Goal: Information Seeking & Learning: Understand process/instructions

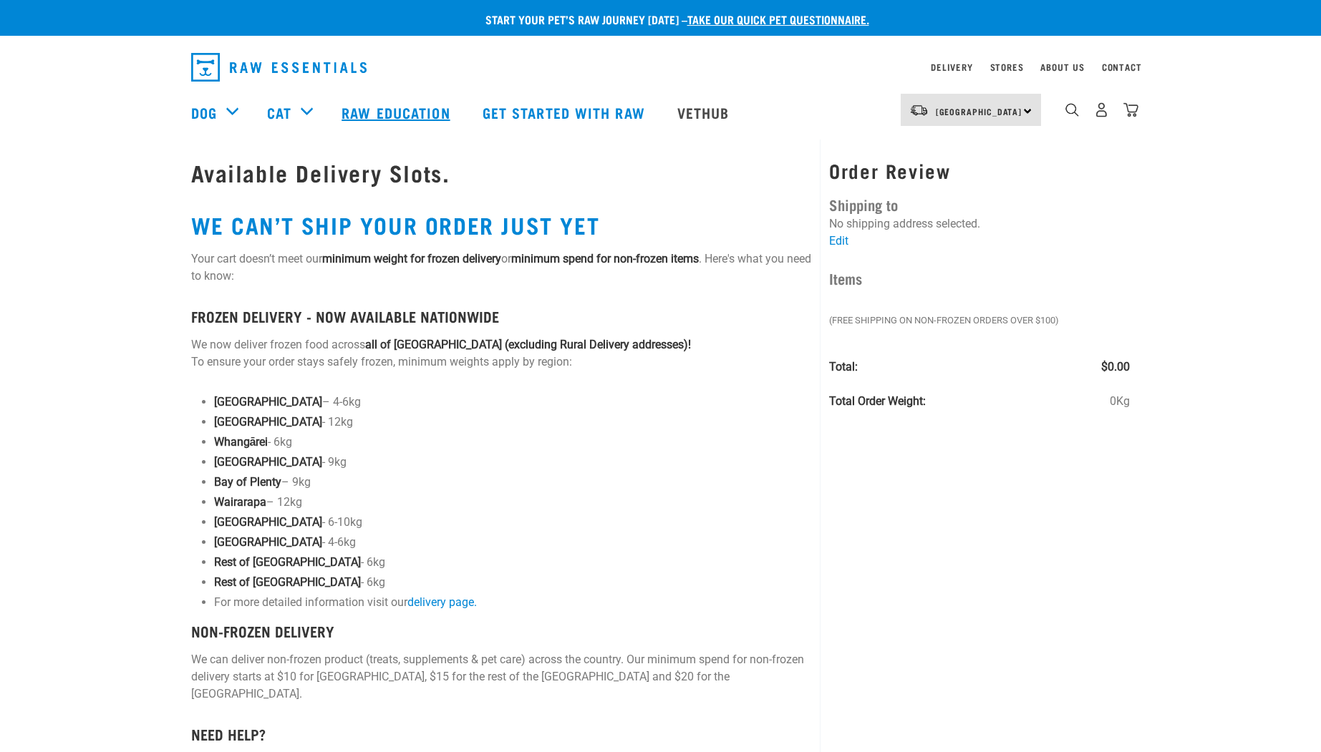
click at [410, 109] on link "Raw Education" at bounding box center [397, 112] width 140 height 57
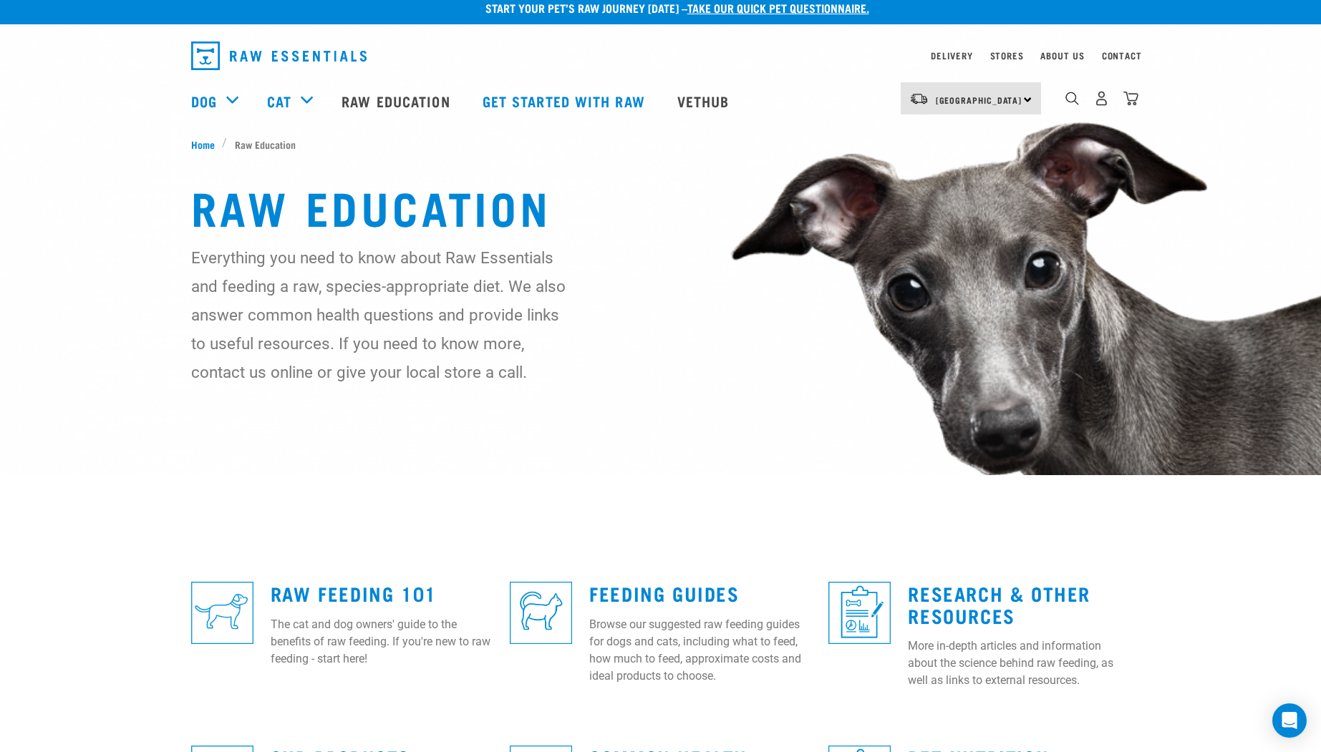
scroll to position [32, 0]
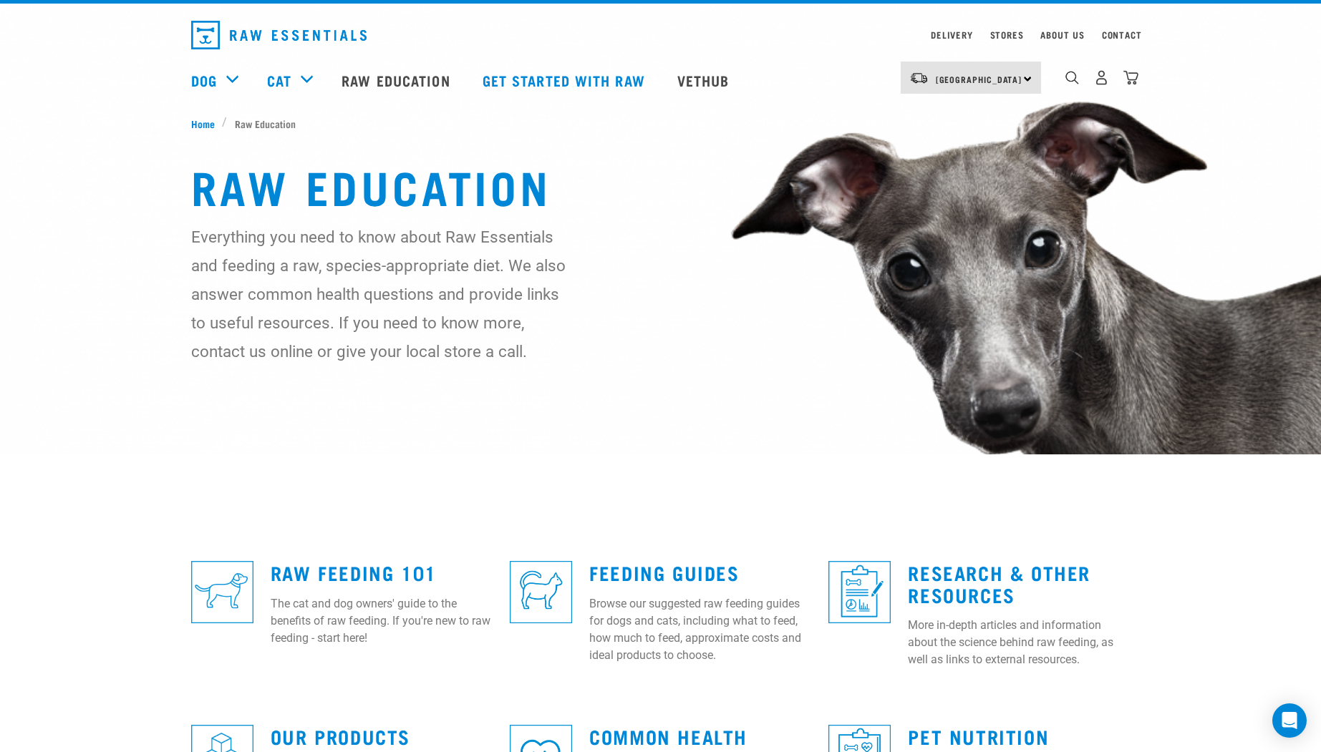
click at [662, 562] on h3 "Feeding Guides" at bounding box center [700, 573] width 222 height 22
click at [662, 568] on link "Feeding Guides" at bounding box center [664, 572] width 150 height 11
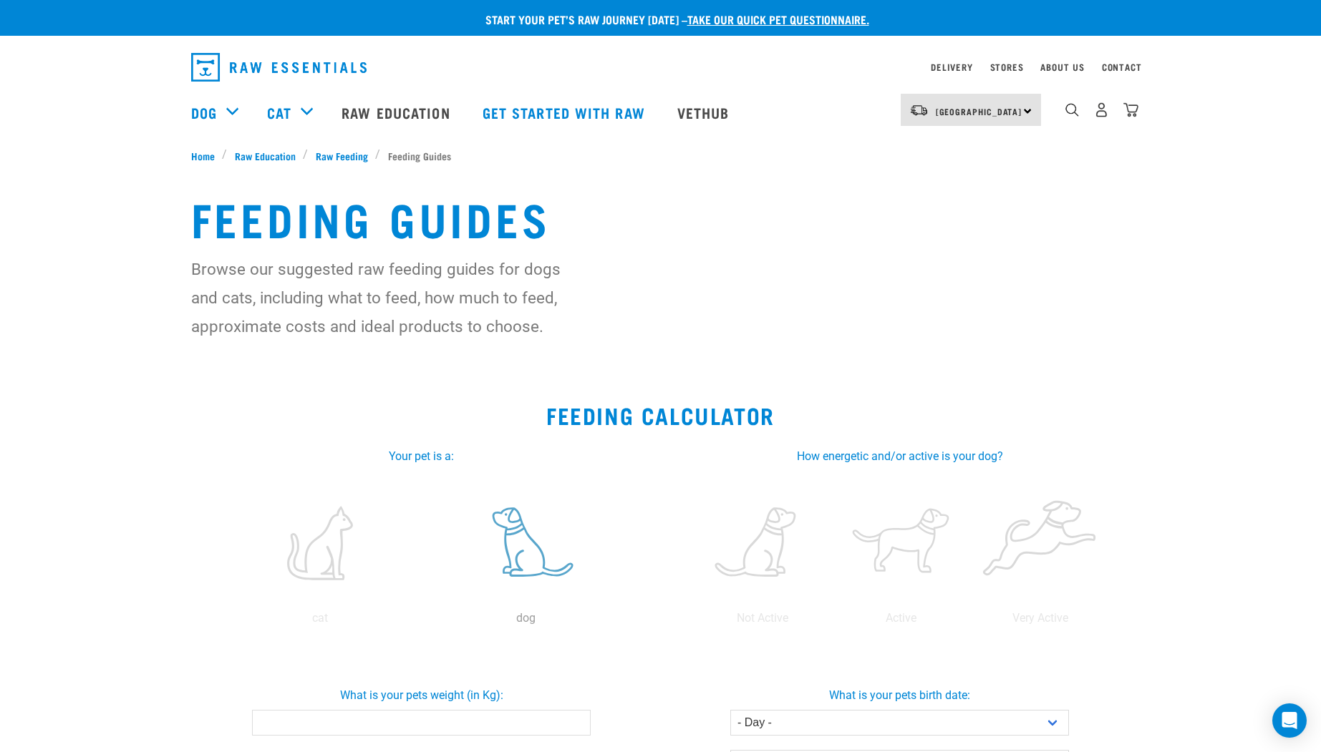
click at [514, 551] on label at bounding box center [526, 544] width 200 height 122
click at [423, 622] on input "radio" at bounding box center [423, 622] width 0 height 0
click at [900, 548] on label at bounding box center [901, 544] width 133 height 122
click at [832, 622] on input "radio" at bounding box center [832, 622] width 0 height 0
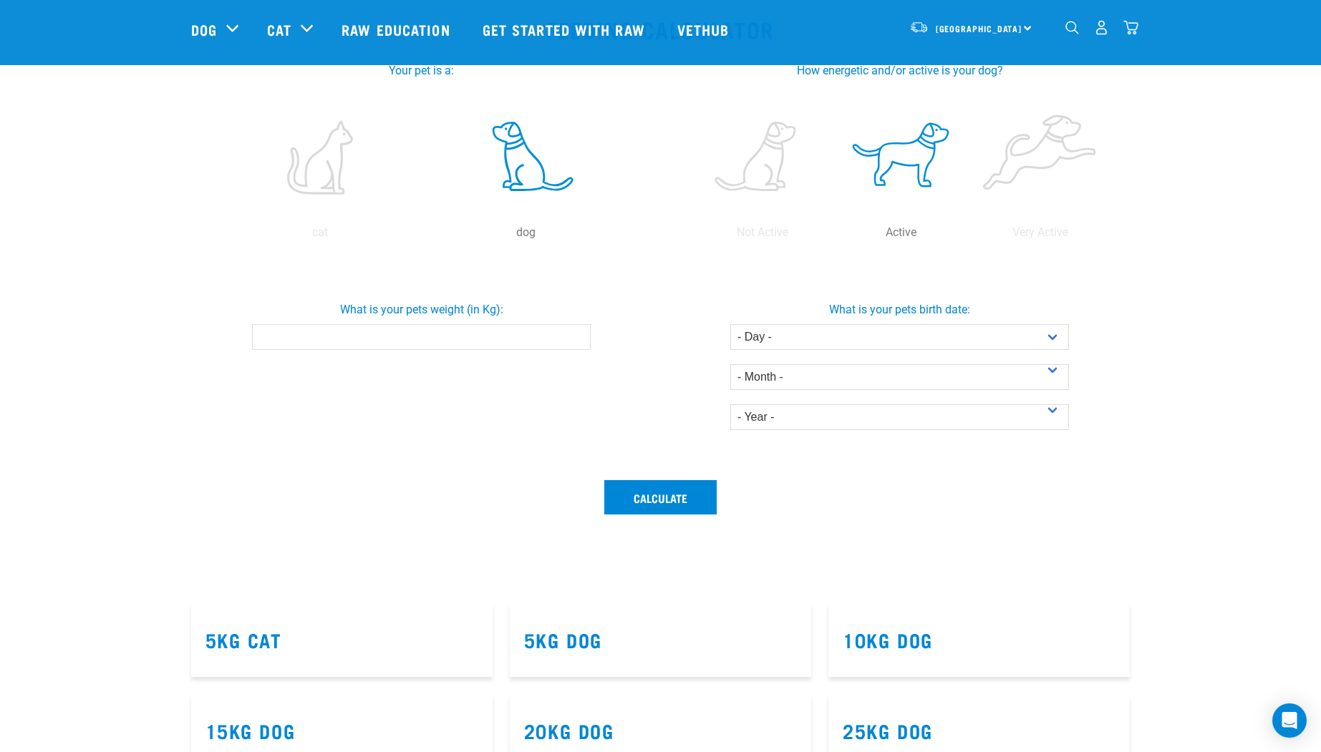
scroll to position [447, 0]
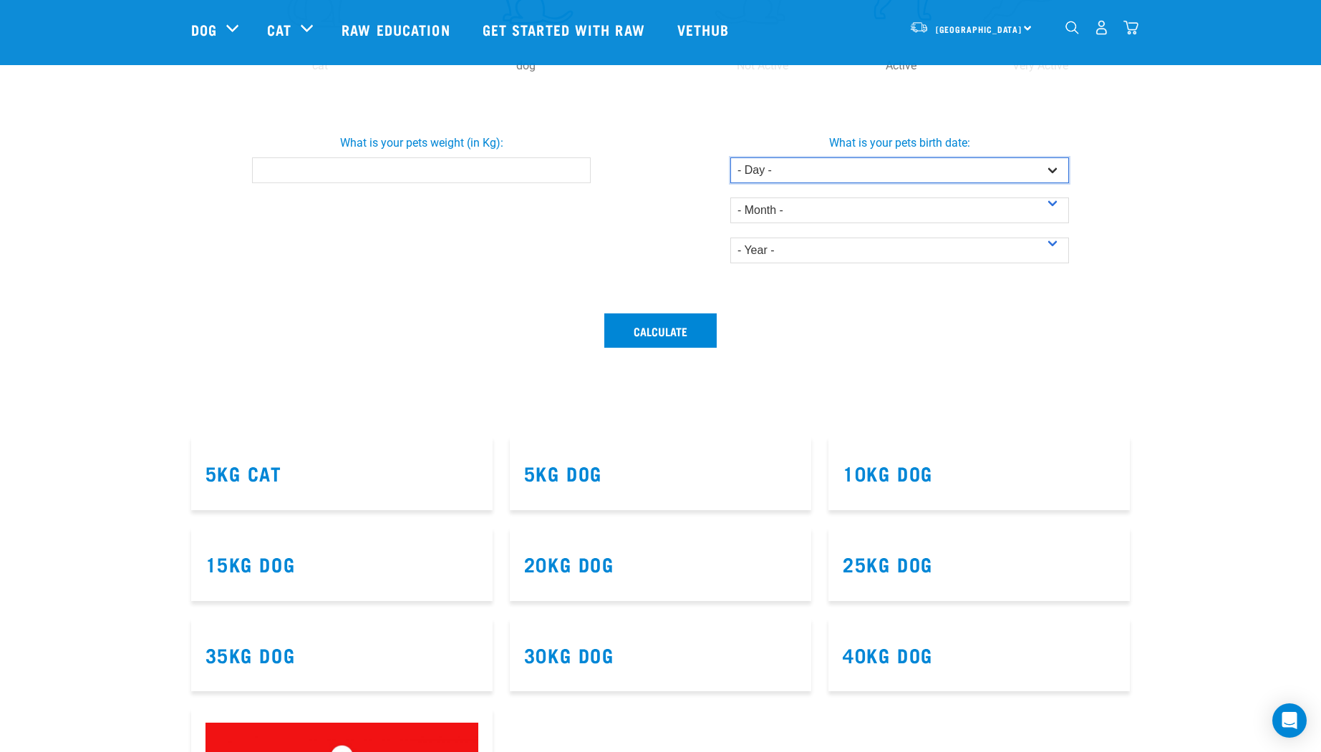
select select "10"
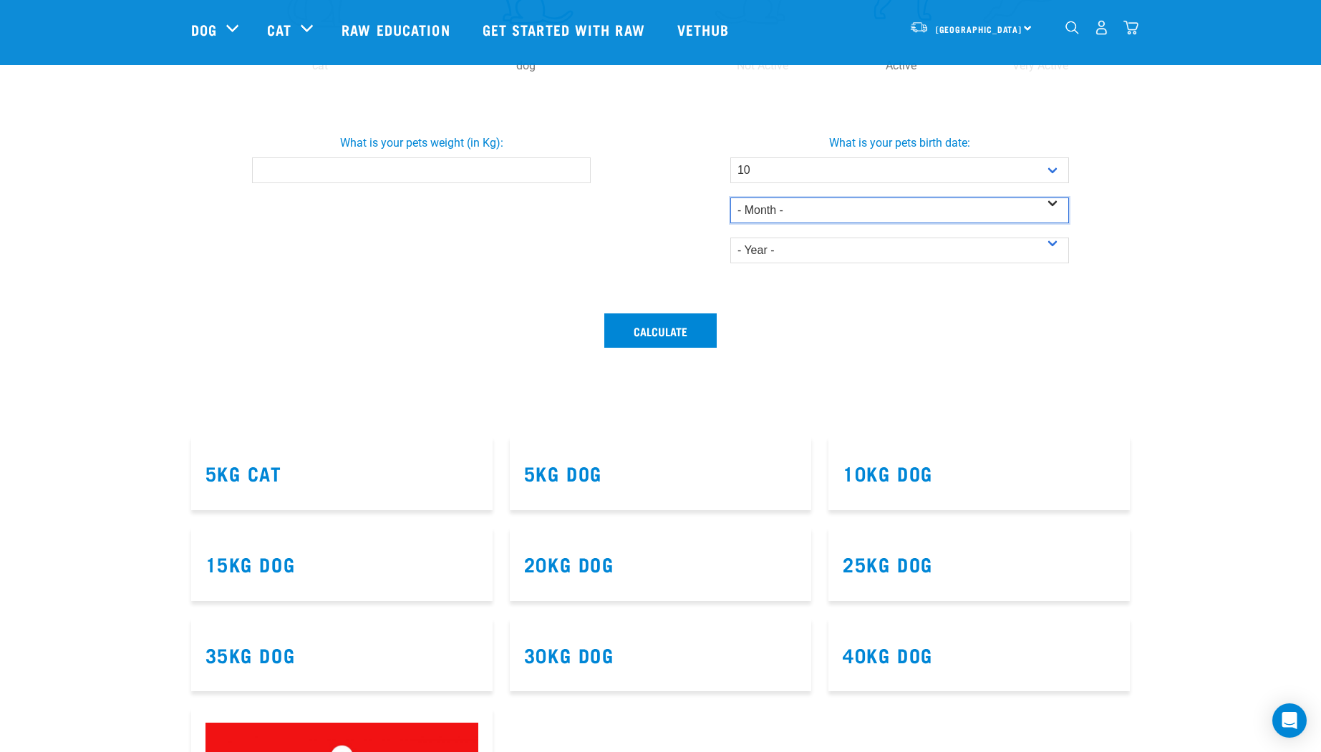
select select "June"
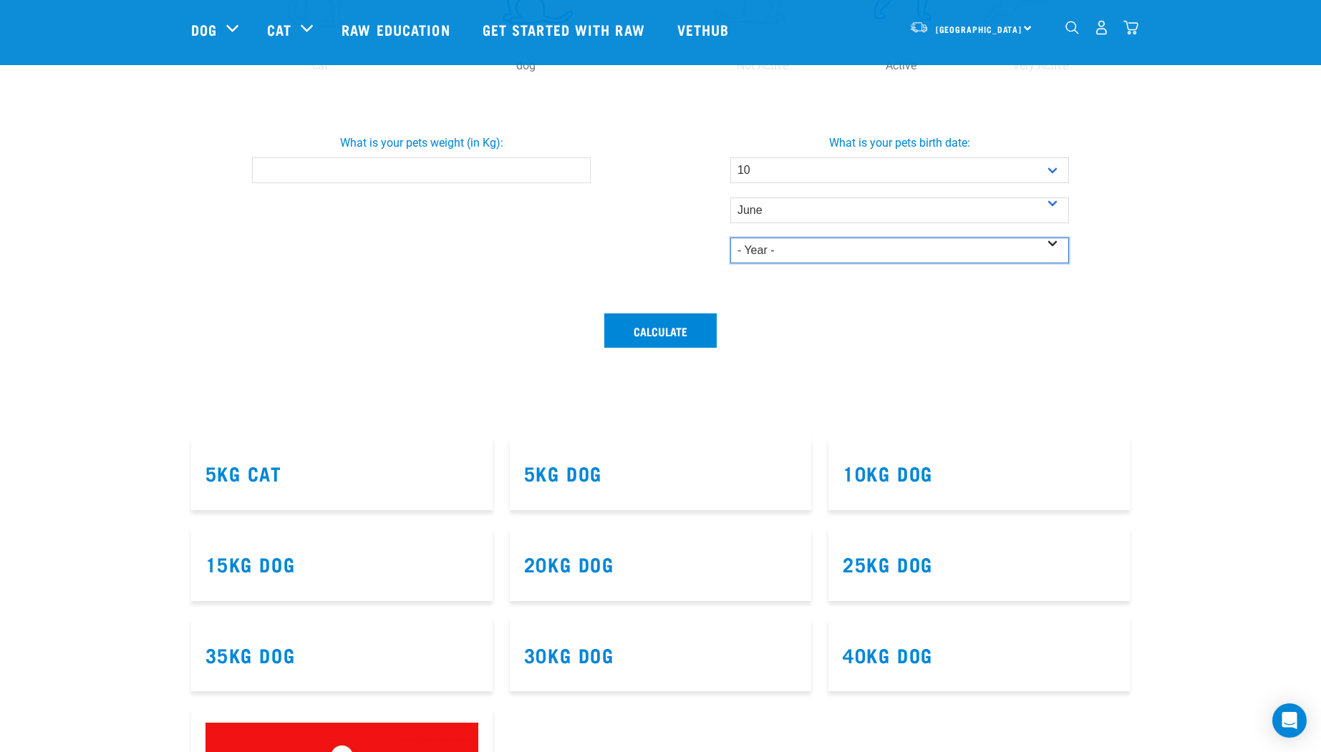
select select "2025"
click at [425, 166] on input "What is your pets weight (in Kg):" at bounding box center [421, 171] width 339 height 26
type input "18"
drag, startPoint x: 637, startPoint y: 331, endPoint x: 619, endPoint y: 334, distance: 18.1
click at [638, 331] on button "Calculate" at bounding box center [660, 331] width 112 height 34
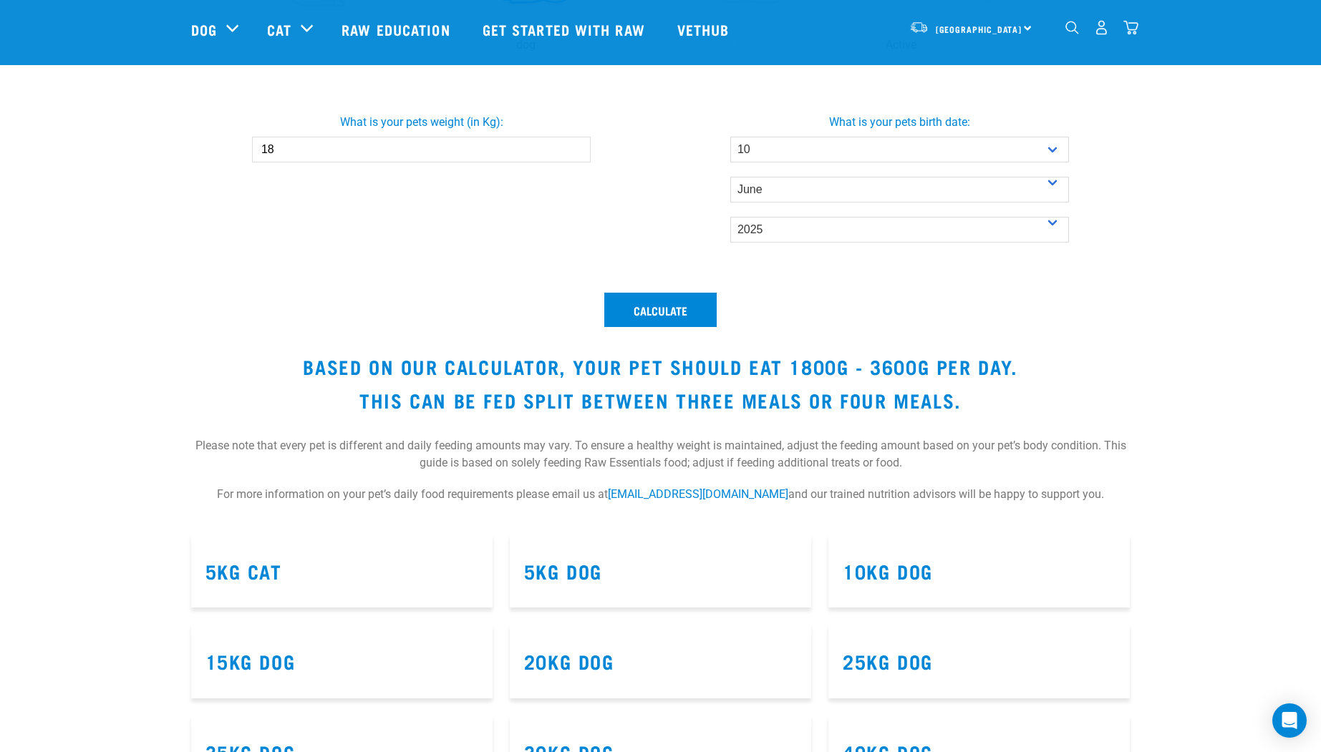
scroll to position [518, 0]
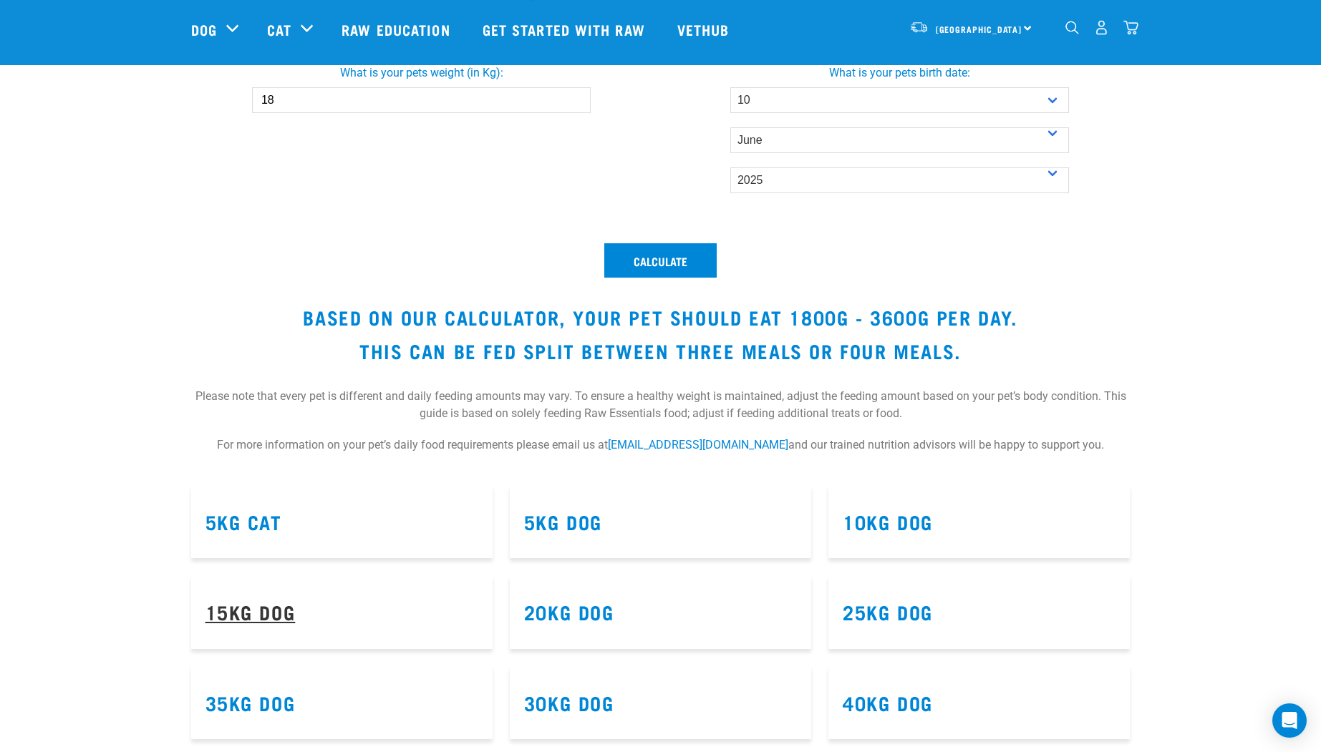
click at [266, 614] on link "15kg Dog" at bounding box center [250, 611] width 90 height 11
